Goal: Task Accomplishment & Management: Use online tool/utility

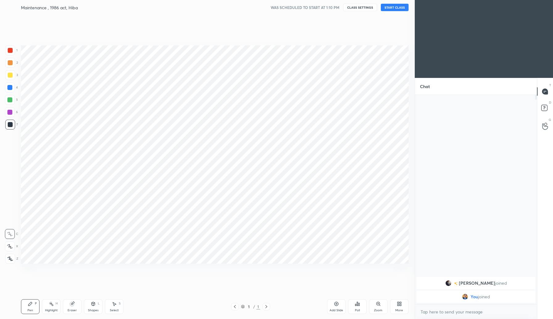
scroll to position [30588, 30477]
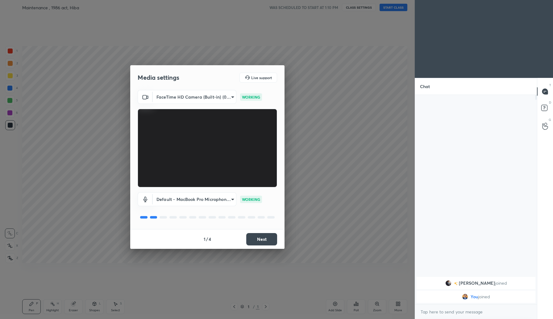
click at [270, 240] on button "Next" at bounding box center [261, 239] width 31 height 12
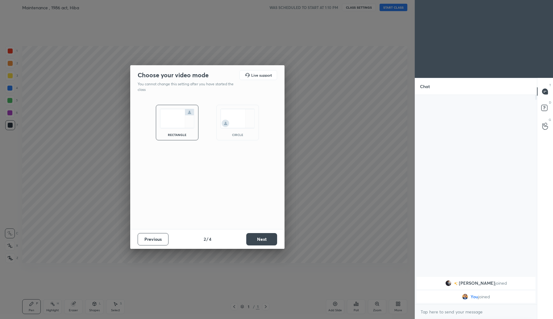
click at [270, 240] on button "Next" at bounding box center [261, 239] width 31 height 12
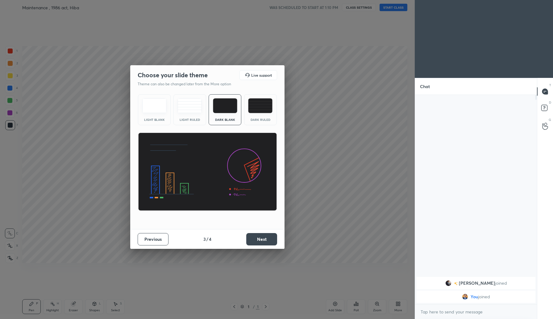
click at [270, 240] on button "Next" at bounding box center [261, 239] width 31 height 12
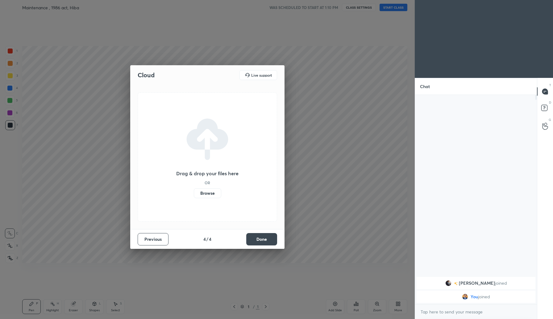
click at [270, 240] on button "Done" at bounding box center [261, 239] width 31 height 12
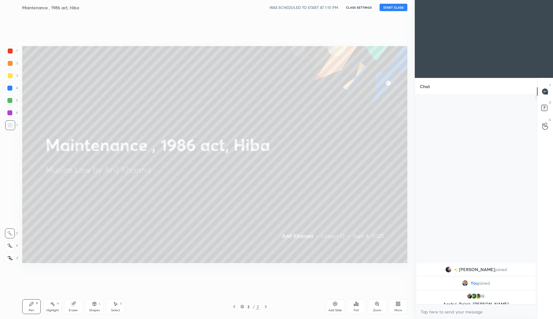
click at [392, 8] on button "START CLASS" at bounding box center [394, 7] width 28 height 7
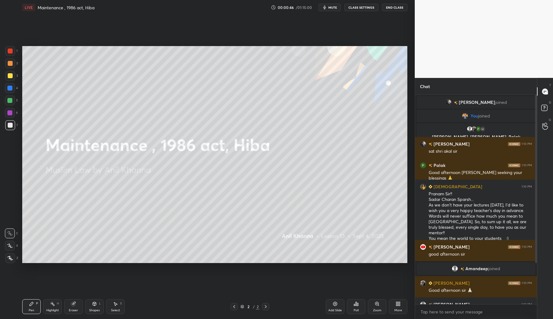
scroll to position [63, 0]
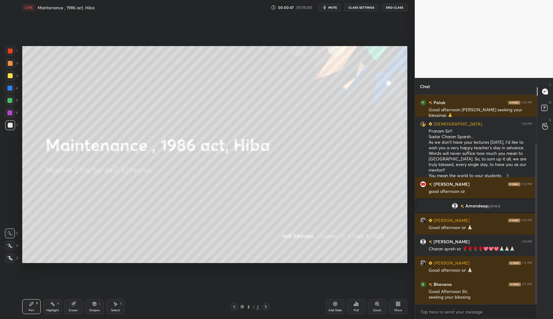
drag, startPoint x: 536, startPoint y: 148, endPoint x: 536, endPoint y: 169, distance: 21.6
click at [536, 169] on div at bounding box center [536, 223] width 2 height 161
click at [8, 260] on icon at bounding box center [10, 258] width 6 height 4
click at [335, 304] on icon at bounding box center [335, 303] width 5 height 5
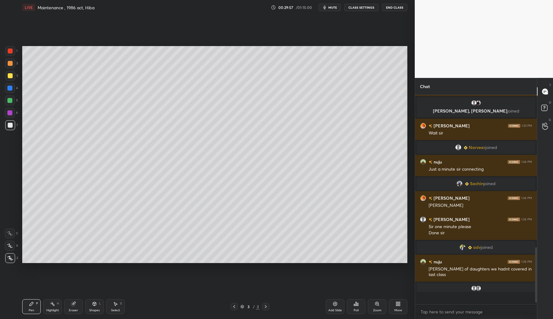
scroll to position [562, 0]
click at [335, 303] on icon at bounding box center [335, 304] width 2 height 2
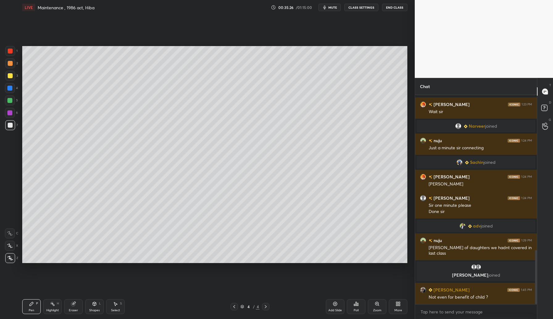
scroll to position [599, 0]
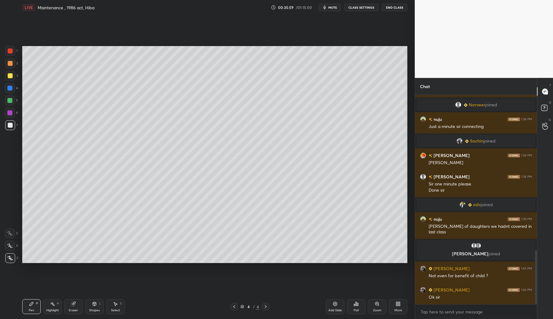
click at [338, 303] on div "Add Slide" at bounding box center [335, 306] width 19 height 15
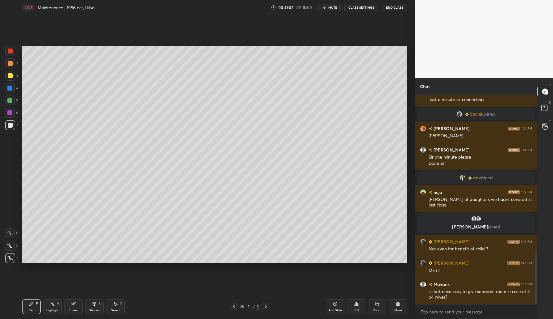
click at [340, 302] on div "Add Slide" at bounding box center [335, 306] width 19 height 15
click at [341, 302] on div "Add Slide" at bounding box center [335, 306] width 19 height 15
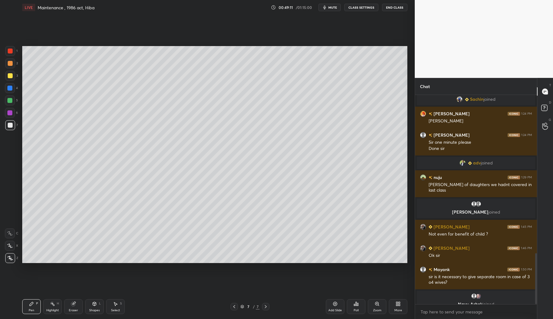
scroll to position [649, 0]
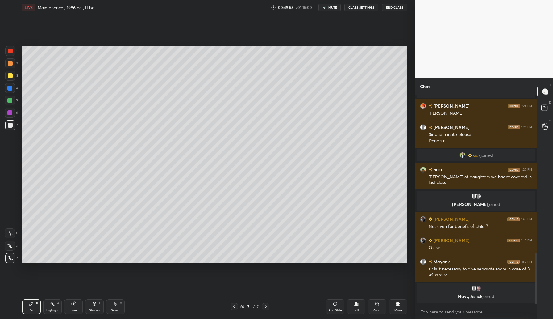
click at [339, 304] on div "Add Slide" at bounding box center [335, 306] width 19 height 15
click at [336, 308] on div "Add Slide" at bounding box center [335, 309] width 14 height 3
click at [332, 305] on div "Add Slide" at bounding box center [335, 306] width 19 height 15
click at [337, 304] on icon at bounding box center [335, 303] width 5 height 5
click at [335, 305] on icon at bounding box center [335, 304] width 4 height 4
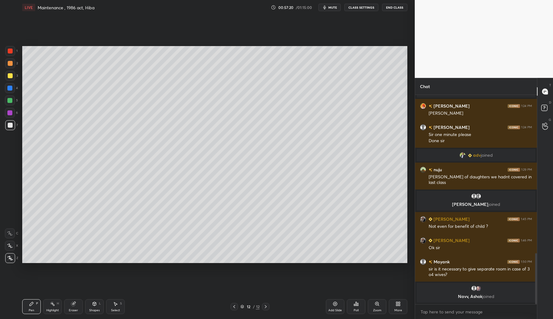
click at [337, 304] on icon at bounding box center [335, 304] width 4 height 4
click at [338, 304] on div "Add Slide" at bounding box center [335, 306] width 19 height 15
click at [340, 302] on div "Add Slide" at bounding box center [335, 306] width 19 height 15
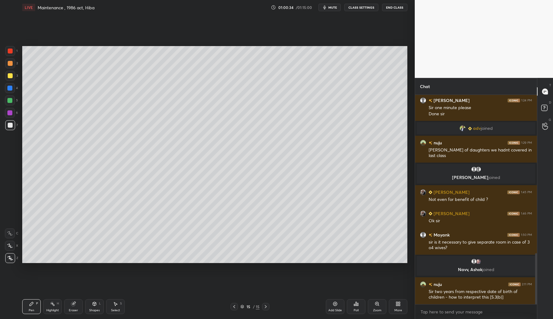
scroll to position [629, 0]
click at [334, 302] on icon at bounding box center [335, 304] width 4 height 4
click at [335, 302] on icon at bounding box center [335, 304] width 4 height 4
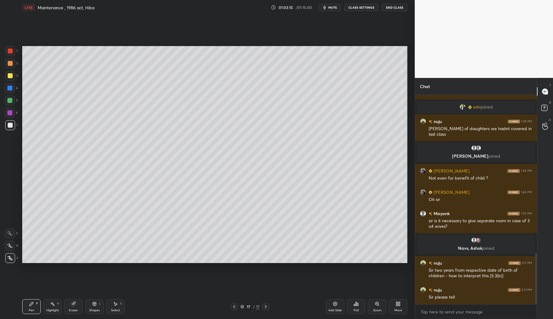
click at [337, 306] on div "Add Slide" at bounding box center [335, 306] width 19 height 15
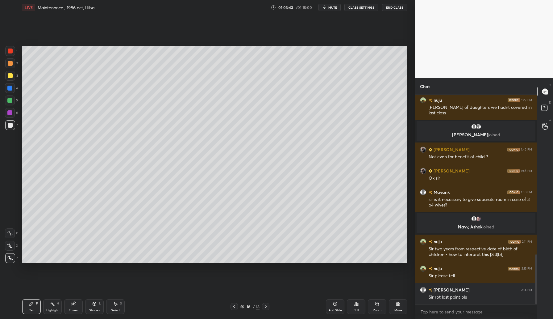
click at [335, 308] on div "Add Slide" at bounding box center [335, 309] width 14 height 3
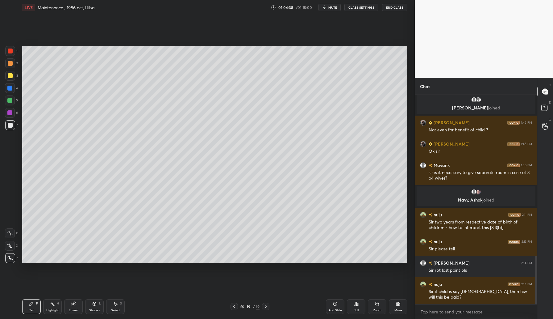
click at [336, 305] on icon at bounding box center [335, 304] width 4 height 4
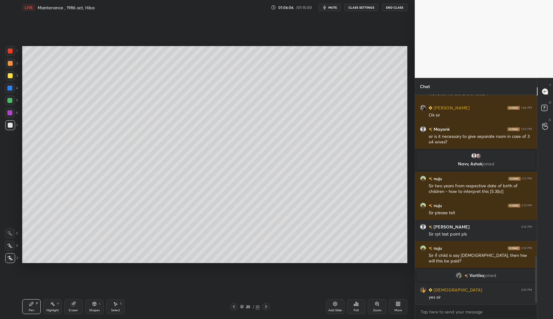
scroll to position [698, 0]
click at [337, 305] on icon at bounding box center [335, 303] width 5 height 5
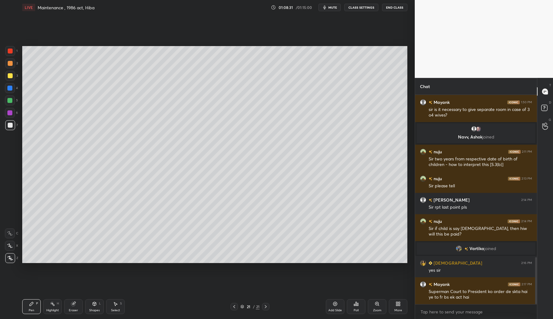
click at [340, 307] on div "Add Slide" at bounding box center [335, 306] width 19 height 15
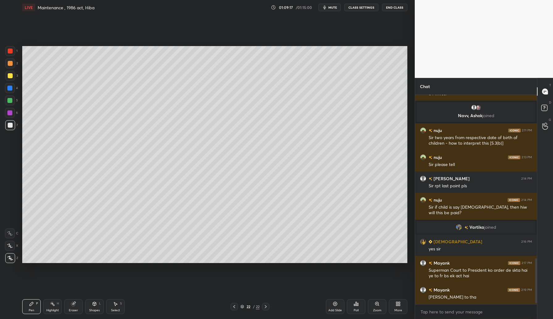
scroll to position [767, 0]
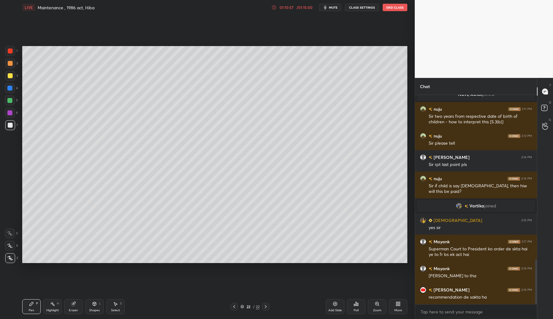
click at [321, 264] on div "Setting up your live class Poll for secs No correct answer Start poll" at bounding box center [215, 154] width 390 height 279
click at [335, 303] on icon at bounding box center [335, 304] width 2 height 2
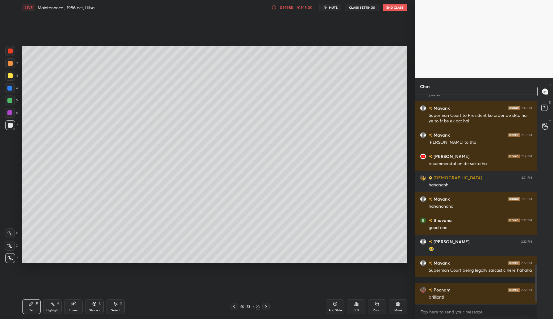
scroll to position [900, 0]
click at [334, 309] on div "Add Slide" at bounding box center [335, 309] width 14 height 3
click at [331, 307] on div "Add Slide" at bounding box center [335, 306] width 19 height 15
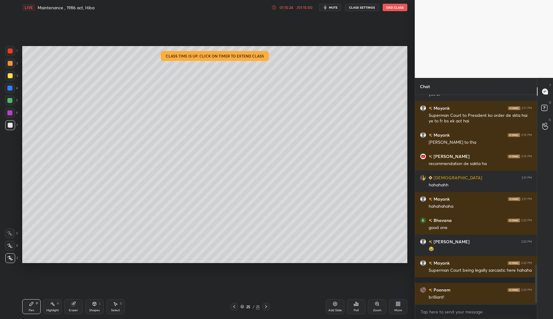
click at [336, 304] on icon at bounding box center [335, 303] width 5 height 5
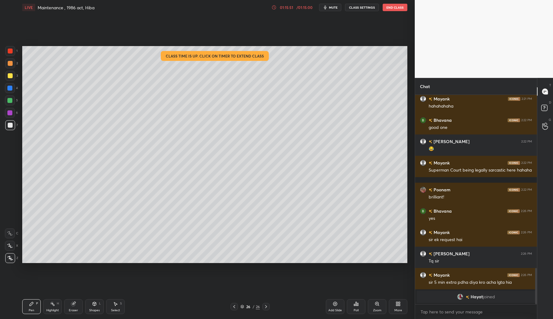
scroll to position [951, 0]
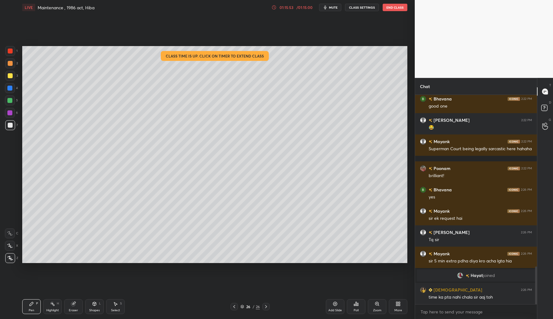
click at [393, 9] on button "End Class" at bounding box center [395, 7] width 25 height 7
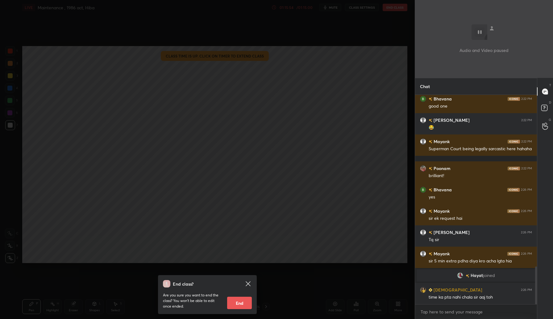
click at [238, 304] on button "End" at bounding box center [239, 302] width 25 height 12
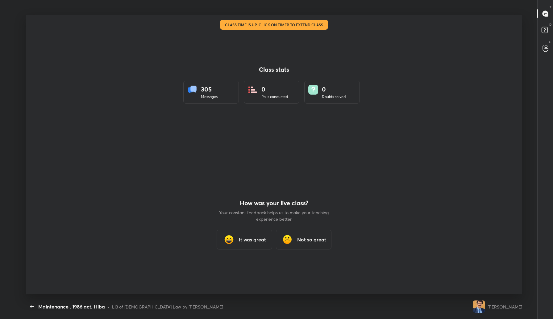
scroll to position [0, 0]
click at [247, 239] on h3 "It was great" at bounding box center [252, 239] width 27 height 7
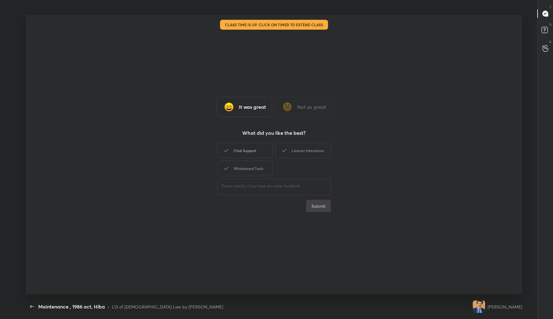
click at [258, 147] on div "Chat Support" at bounding box center [245, 150] width 56 height 15
click at [294, 148] on div "Learner Interaction" at bounding box center [303, 150] width 56 height 15
click at [252, 173] on div "Whiteboard Tools" at bounding box center [245, 168] width 56 height 15
click at [318, 206] on button "Submit" at bounding box center [318, 205] width 25 height 12
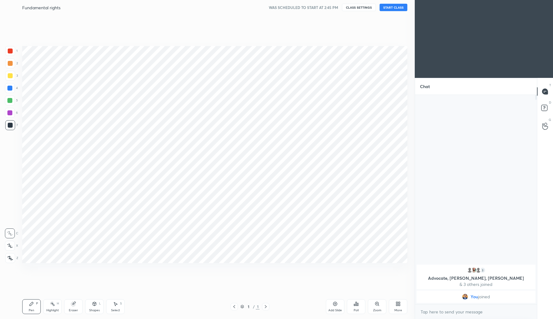
scroll to position [30588, 30477]
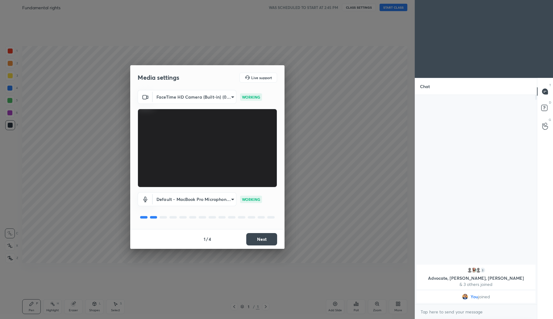
click at [265, 240] on button "Next" at bounding box center [261, 239] width 31 height 12
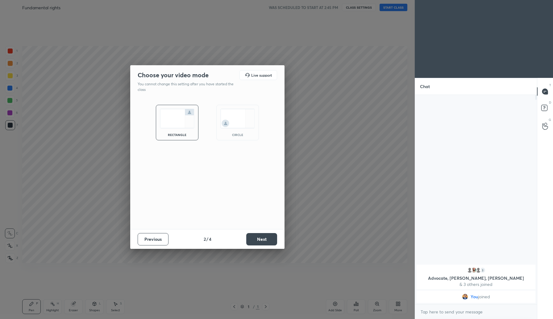
click at [265, 240] on button "Next" at bounding box center [261, 239] width 31 height 12
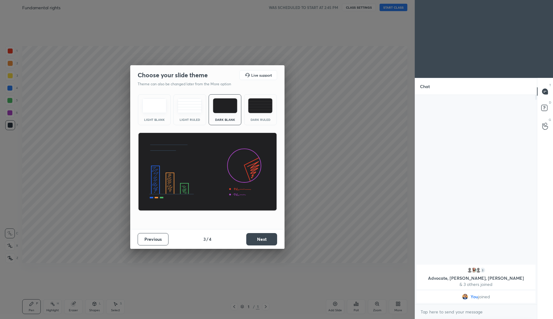
click at [265, 240] on button "Next" at bounding box center [261, 239] width 31 height 12
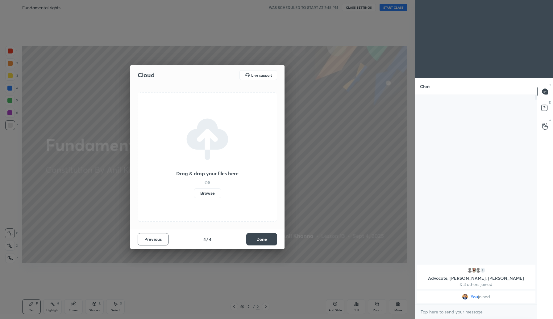
click at [265, 240] on button "Done" at bounding box center [261, 239] width 31 height 12
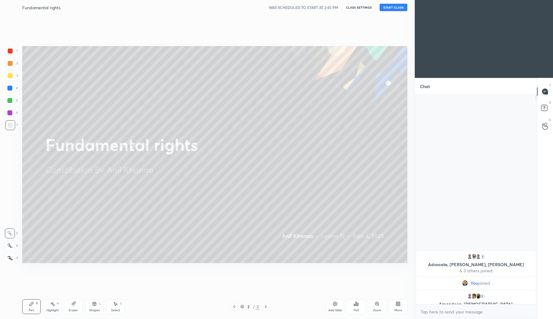
click at [392, 7] on button "START CLASS" at bounding box center [394, 7] width 28 height 7
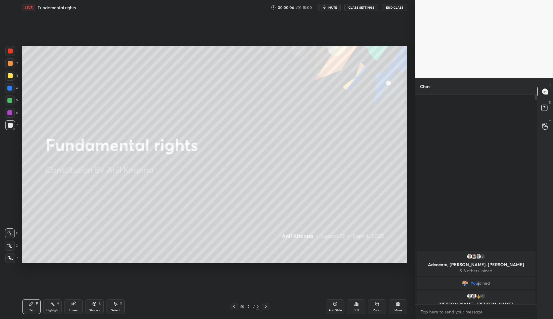
click at [9, 257] on icon at bounding box center [10, 258] width 6 height 4
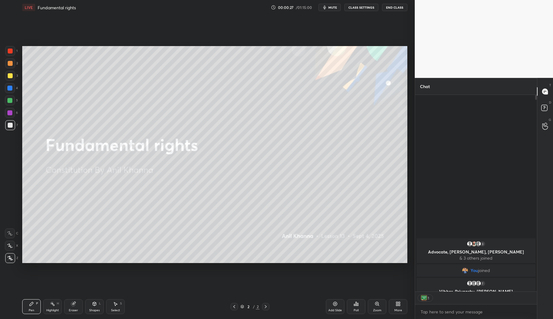
scroll to position [194, 120]
drag, startPoint x: 536, startPoint y: 98, endPoint x: 528, endPoint y: 187, distance: 89.6
click at [528, 180] on div "3 Advocate, Madhur, kirti & 3 others joined You joined 7 Vibhor, Priyanshu, Ama…" at bounding box center [476, 193] width 122 height 196
drag, startPoint x: 536, startPoint y: 98, endPoint x: 532, endPoint y: 148, distance: 49.9
click at [533, 142] on div "3 Advocate, Madhur, kirti & 3 others joined You joined 7 Vibhor, Priyanshu, Ama…" at bounding box center [476, 193] width 122 height 196
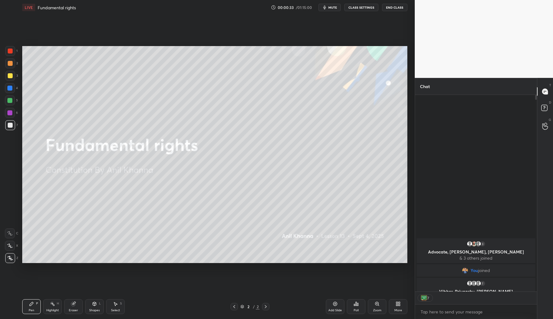
drag, startPoint x: 536, startPoint y: 98, endPoint x: 532, endPoint y: 161, distance: 62.1
click at [532, 161] on div "3 Advocate, Madhur, kirti & 3 others joined You joined 7 Vibhor, Priyanshu, Ama…" at bounding box center [476, 193] width 122 height 196
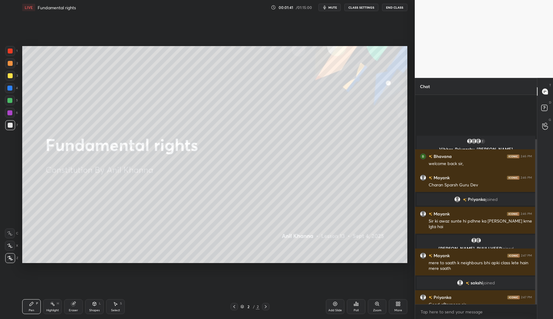
scroll to position [56, 0]
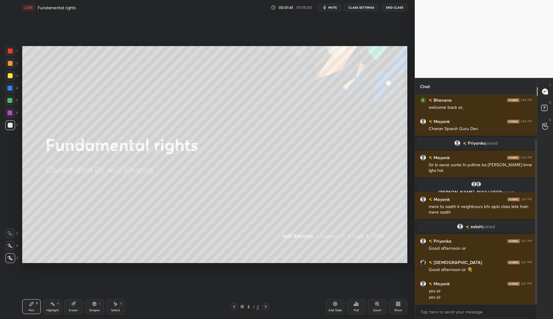
drag, startPoint x: 537, startPoint y: 217, endPoint x: 537, endPoint y: 223, distance: 6.2
click at [537, 223] on div at bounding box center [536, 221] width 2 height 165
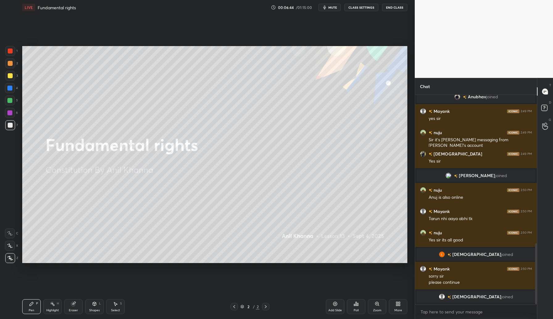
scroll to position [516, 0]
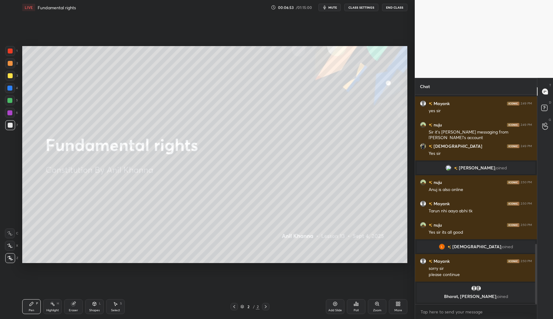
click at [338, 301] on div "Add Slide" at bounding box center [335, 306] width 19 height 15
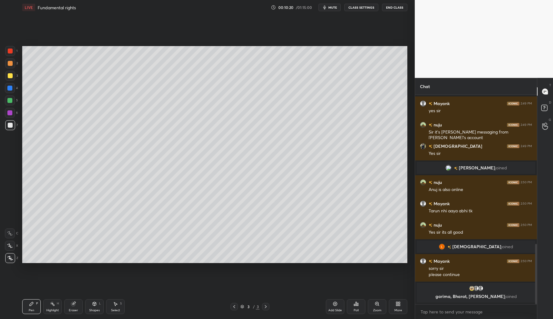
click at [334, 299] on div "Add Slide" at bounding box center [335, 306] width 19 height 15
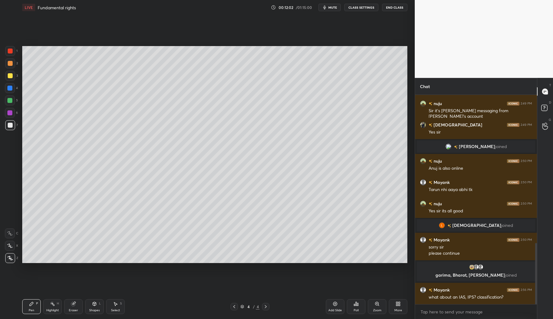
scroll to position [521, 0]
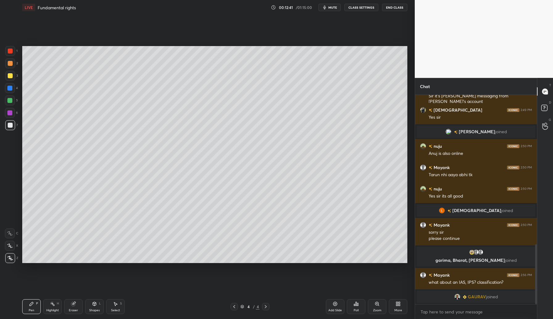
click at [332, 309] on div "Add Slide" at bounding box center [335, 309] width 14 height 3
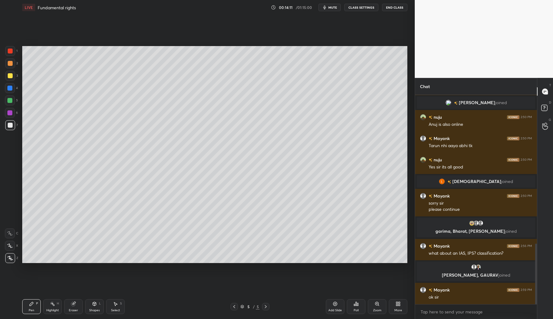
scroll to position [540, 0]
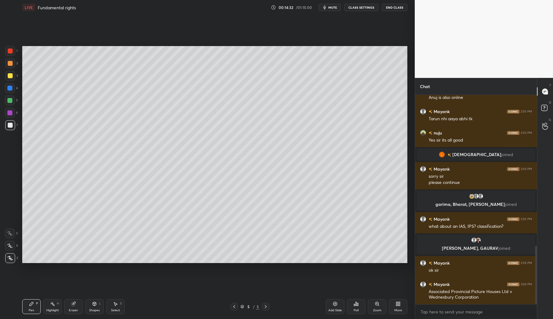
click at [337, 303] on icon at bounding box center [335, 303] width 5 height 5
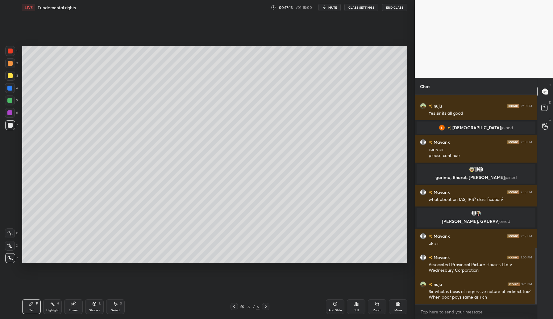
click at [335, 304] on icon at bounding box center [335, 303] width 5 height 5
click at [333, 302] on icon at bounding box center [335, 303] width 5 height 5
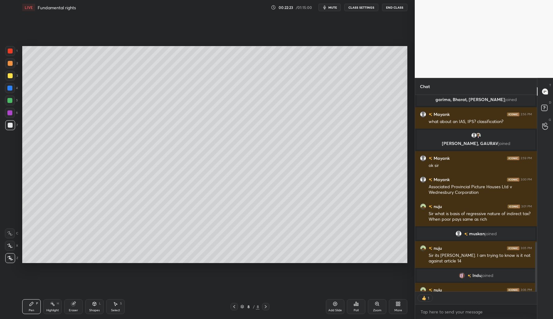
scroll to position [623, 0]
click at [335, 305] on icon at bounding box center [335, 303] width 5 height 5
click at [332, 303] on div "Add Slide" at bounding box center [335, 306] width 19 height 15
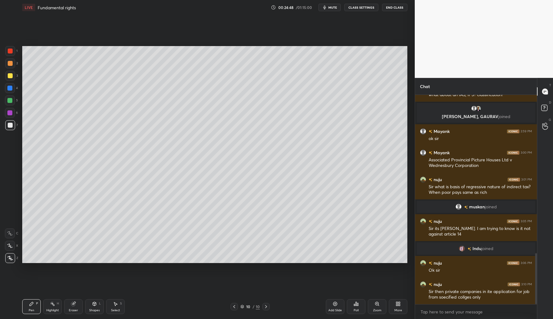
click at [337, 308] on div "Add Slide" at bounding box center [335, 309] width 14 height 3
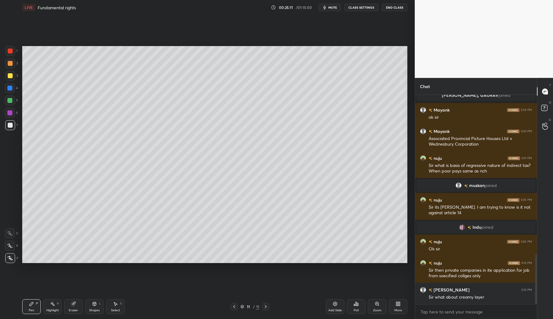
scroll to position [692, 0]
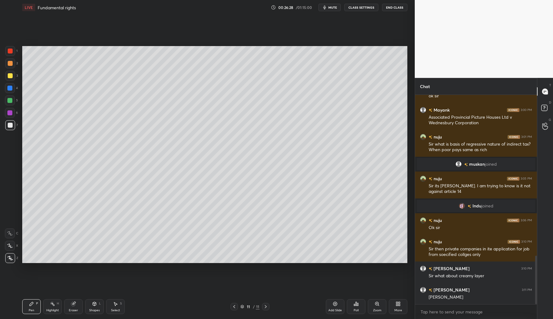
click at [343, 268] on div "Setting up your live class Poll for secs No correct answer Start poll" at bounding box center [215, 154] width 390 height 279
click at [386, 242] on div "Setting up your live class Poll for secs No correct answer Start poll" at bounding box center [215, 154] width 390 height 279
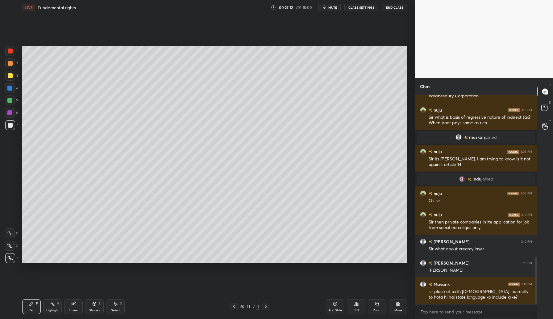
scroll to position [734, 0]
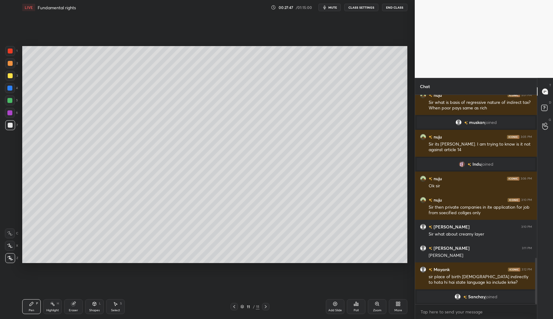
click at [335, 306] on icon at bounding box center [335, 303] width 5 height 5
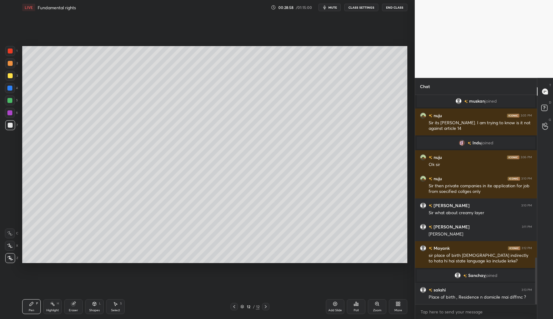
click at [337, 302] on icon at bounding box center [335, 303] width 5 height 5
click at [336, 304] on icon at bounding box center [335, 304] width 4 height 4
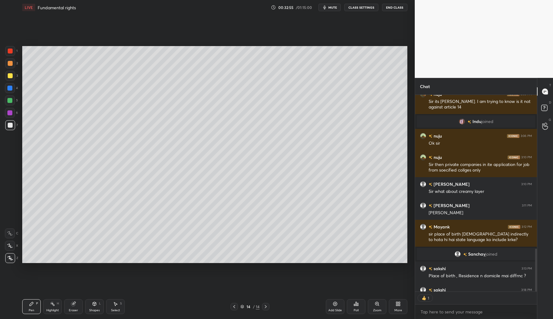
scroll to position [194, 120]
click at [332, 302] on div "Add Slide" at bounding box center [335, 306] width 19 height 15
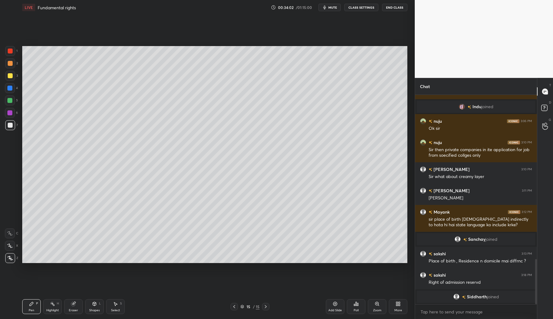
click at [333, 305] on icon at bounding box center [335, 303] width 5 height 5
click at [340, 306] on div "Add Slide" at bounding box center [335, 306] width 19 height 15
click at [336, 305] on icon at bounding box center [335, 304] width 4 height 4
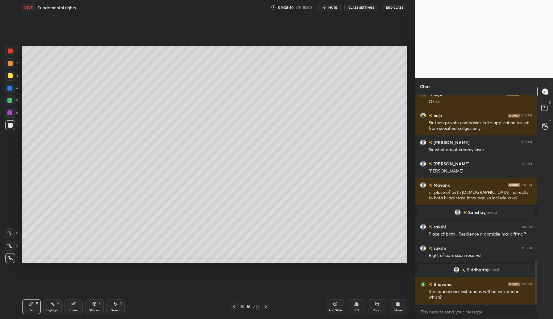
scroll to position [805, 0]
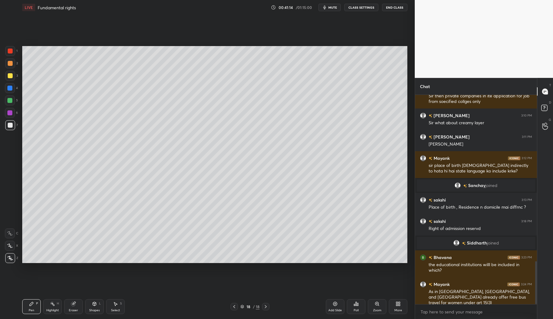
click at [333, 305] on icon at bounding box center [335, 303] width 5 height 5
click at [333, 302] on icon at bounding box center [335, 303] width 5 height 5
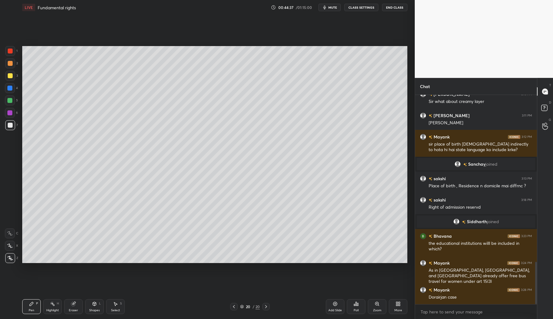
click at [337, 307] on div "Add Slide" at bounding box center [335, 306] width 19 height 15
click at [334, 303] on icon at bounding box center [335, 303] width 5 height 5
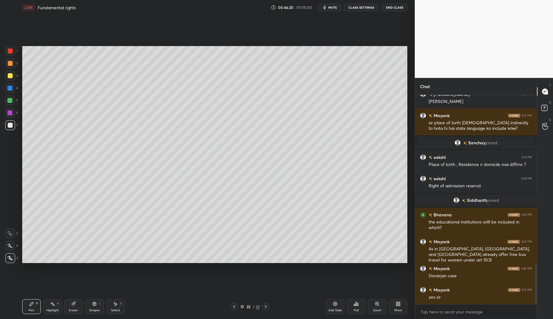
scroll to position [863, 0]
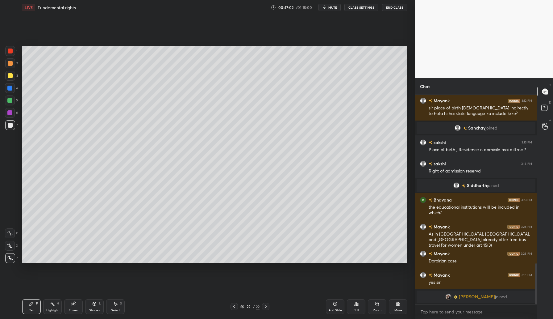
click at [334, 302] on icon at bounding box center [335, 304] width 4 height 4
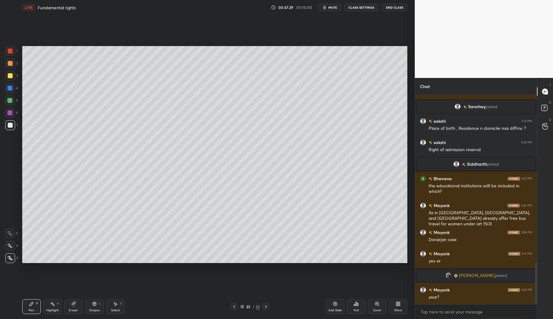
scroll to position [875, 0]
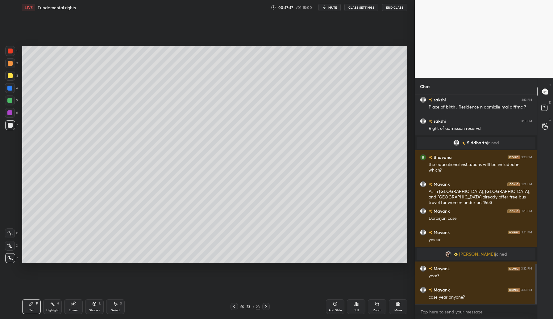
click at [340, 303] on div "Add Slide" at bounding box center [335, 306] width 19 height 15
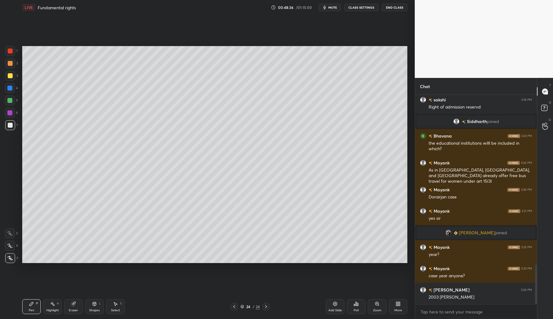
scroll to position [911, 0]
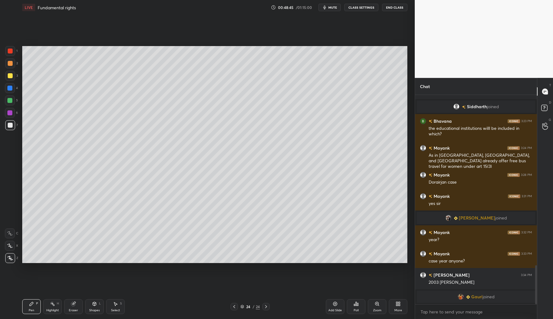
click at [337, 308] on div "Add Slide" at bounding box center [335, 309] width 14 height 3
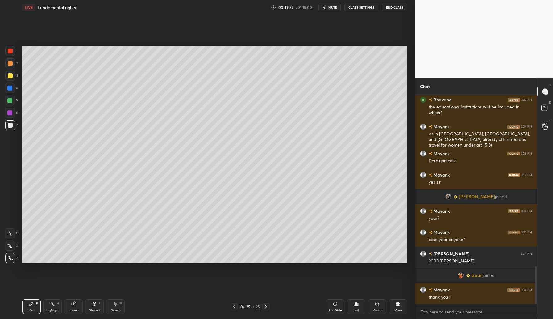
scroll to position [941, 0]
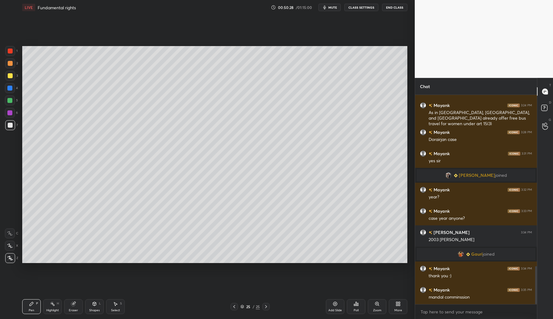
click at [333, 303] on icon at bounding box center [335, 304] width 4 height 4
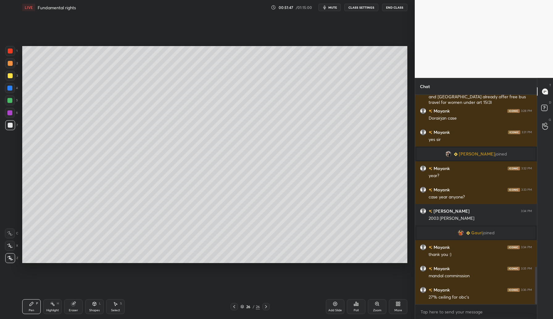
click at [338, 300] on div "Add Slide" at bounding box center [335, 306] width 19 height 15
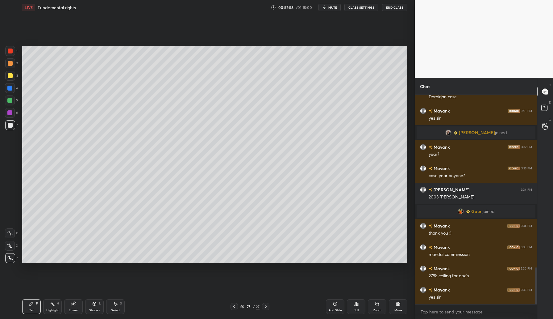
click at [336, 301] on icon at bounding box center [335, 303] width 5 height 5
click at [337, 306] on icon at bounding box center [335, 303] width 5 height 5
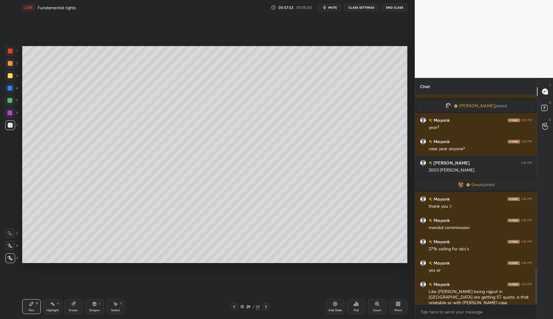
click at [337, 305] on icon at bounding box center [335, 303] width 5 height 5
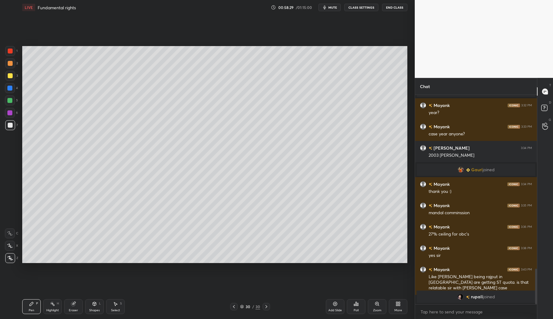
click at [336, 306] on icon at bounding box center [335, 303] width 5 height 5
click at [336, 303] on icon at bounding box center [335, 304] width 2 height 2
click at [336, 304] on icon at bounding box center [335, 303] width 5 height 5
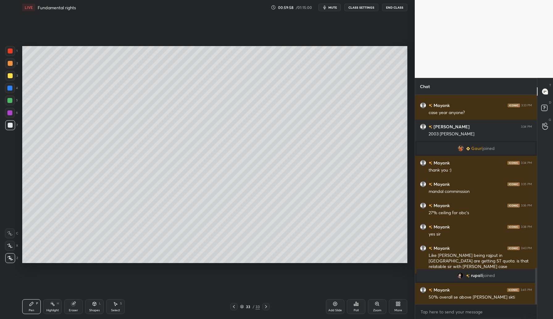
click at [338, 306] on div "Add Slide" at bounding box center [335, 306] width 19 height 15
click at [336, 303] on icon at bounding box center [335, 303] width 5 height 5
click at [334, 303] on icon at bounding box center [335, 303] width 5 height 5
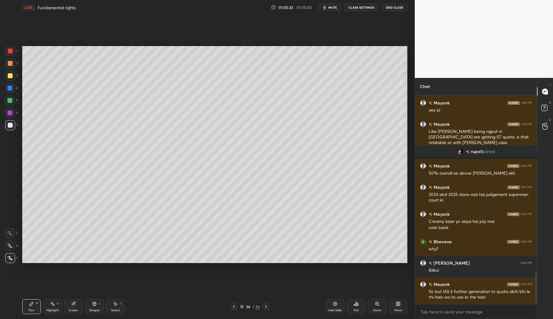
scroll to position [1141, 0]
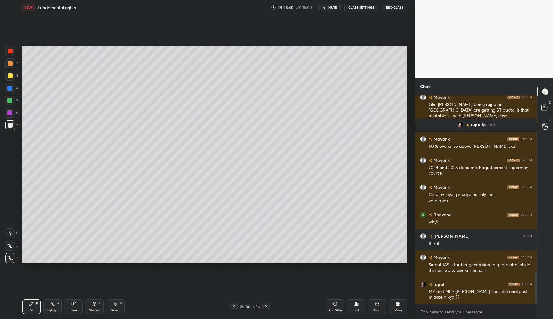
click at [336, 309] on div "Add Slide" at bounding box center [335, 309] width 14 height 3
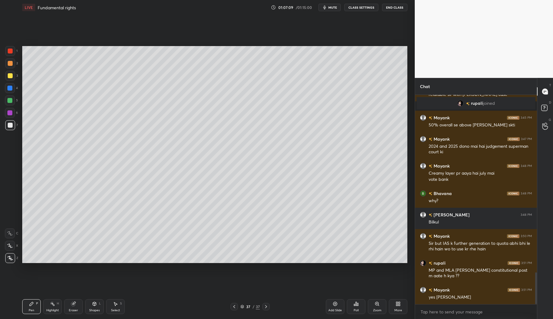
click at [339, 305] on div "Add Slide" at bounding box center [335, 306] width 19 height 15
click at [333, 306] on div "Add Slide" at bounding box center [335, 306] width 19 height 15
click at [337, 307] on div "Add Slide" at bounding box center [335, 306] width 19 height 15
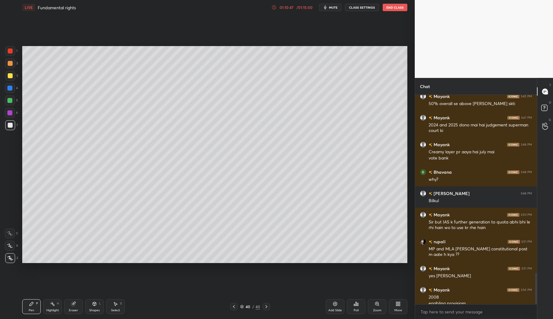
scroll to position [1190, 0]
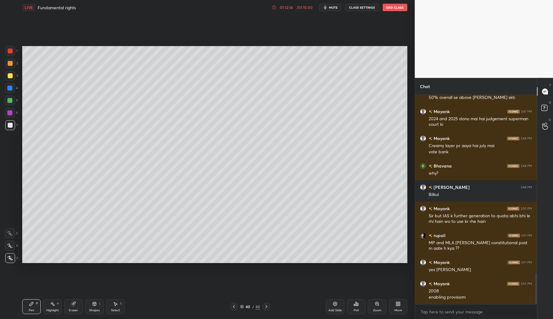
click at [332, 302] on div "Add Slide" at bounding box center [335, 306] width 19 height 15
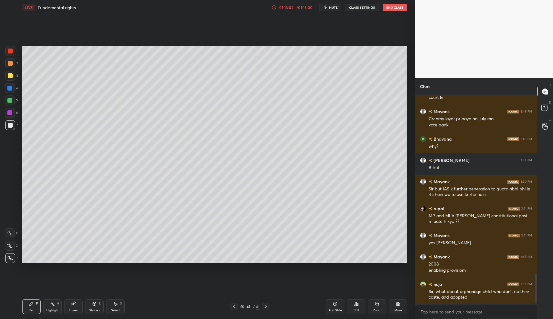
scroll to position [207, 120]
click at [407, 82] on div "Setting up your live class Poll for secs No correct answer Start poll" at bounding box center [215, 154] width 390 height 279
click at [336, 308] on div "Add Slide" at bounding box center [335, 309] width 14 height 3
click at [334, 302] on icon at bounding box center [335, 304] width 4 height 4
click at [333, 312] on div "Add Slide" at bounding box center [335, 306] width 19 height 15
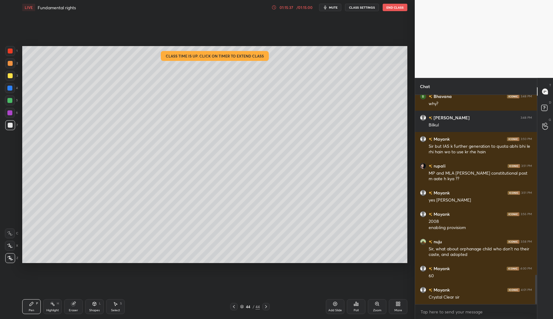
scroll to position [1280, 0]
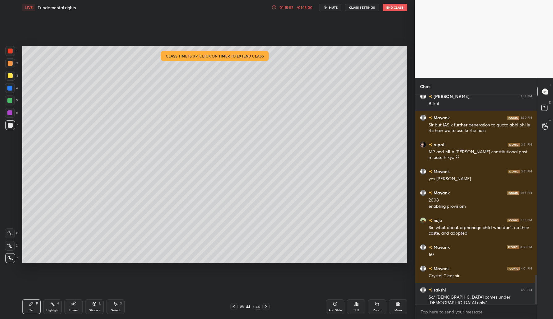
click at [331, 305] on div "Add Slide" at bounding box center [335, 306] width 19 height 15
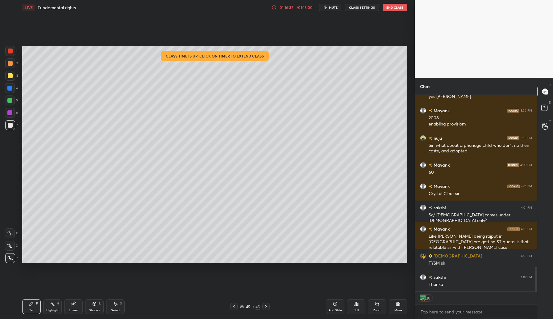
scroll to position [1384, 0]
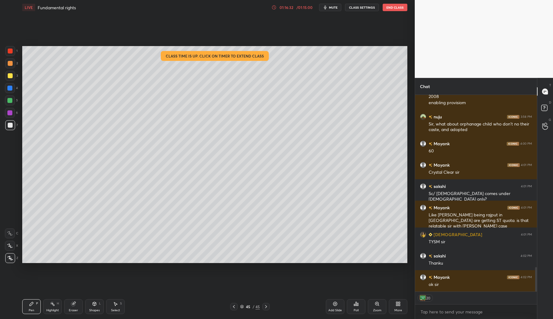
click at [391, 7] on button "End Class" at bounding box center [395, 7] width 25 height 7
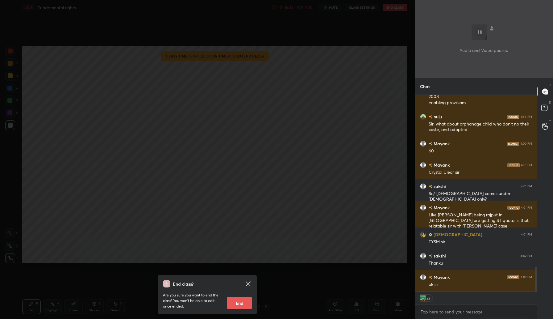
click at [245, 301] on button "End" at bounding box center [239, 302] width 25 height 12
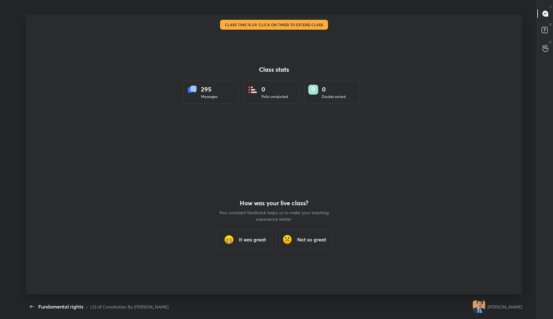
scroll to position [0, 0]
type textarea "x"
click at [260, 240] on h3 "It was great" at bounding box center [252, 239] width 27 height 7
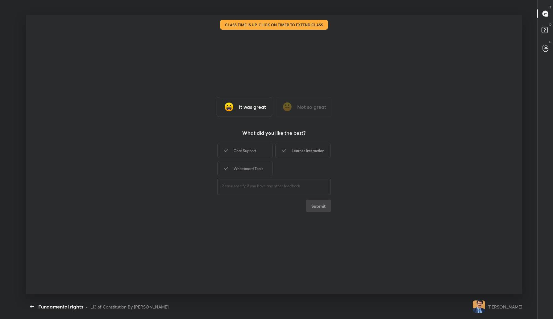
drag, startPoint x: 253, startPoint y: 150, endPoint x: 292, endPoint y: 150, distance: 39.5
click at [253, 150] on div "Chat Support" at bounding box center [245, 150] width 56 height 15
click at [294, 150] on div "Learner Interaction" at bounding box center [303, 150] width 56 height 15
drag, startPoint x: 251, startPoint y: 168, endPoint x: 294, endPoint y: 168, distance: 43.5
click at [254, 168] on div "Whiteboard Tools" at bounding box center [245, 168] width 56 height 15
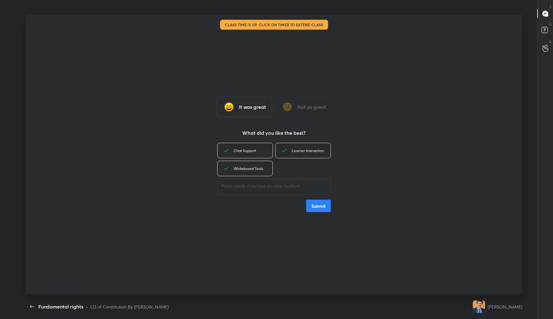
click at [313, 204] on button "Submit" at bounding box center [318, 205] width 25 height 12
